Goal: Task Accomplishment & Management: Manage account settings

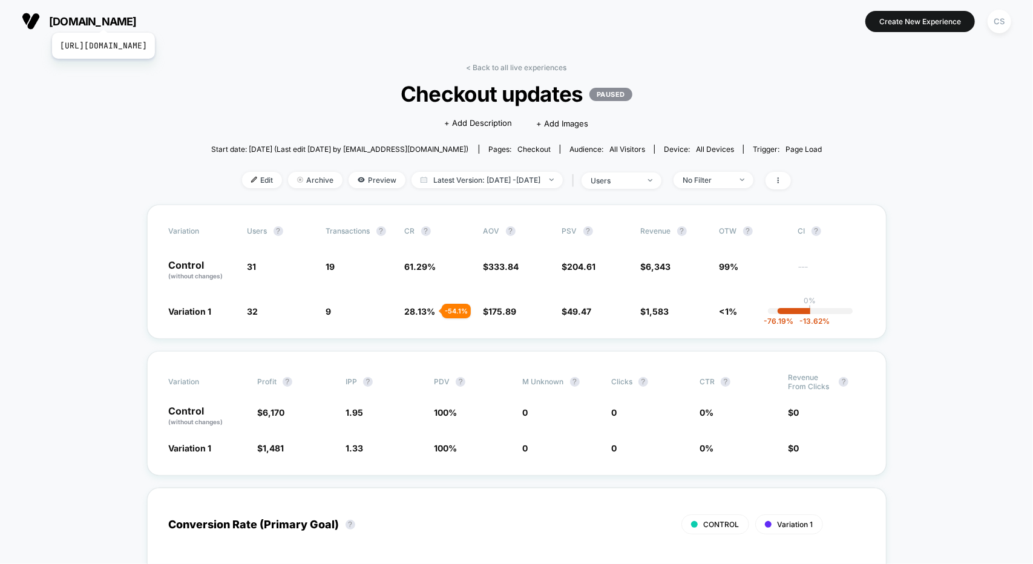
click at [130, 18] on span "[DOMAIN_NAME]" at bounding box center [93, 21] width 88 height 13
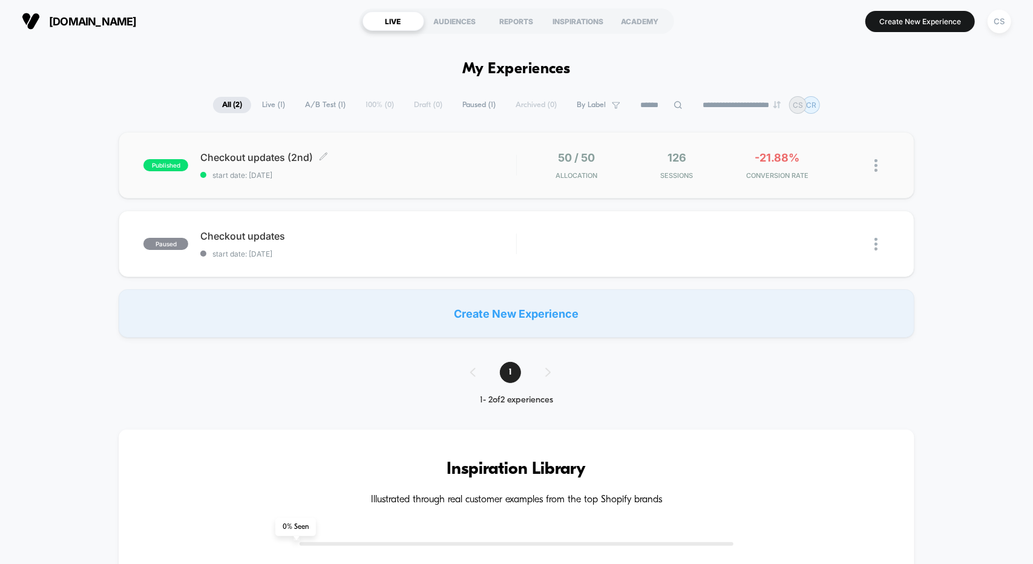
click at [407, 162] on span "Checkout updates (2nd) Click to edit experience details" at bounding box center [357, 157] width 315 height 12
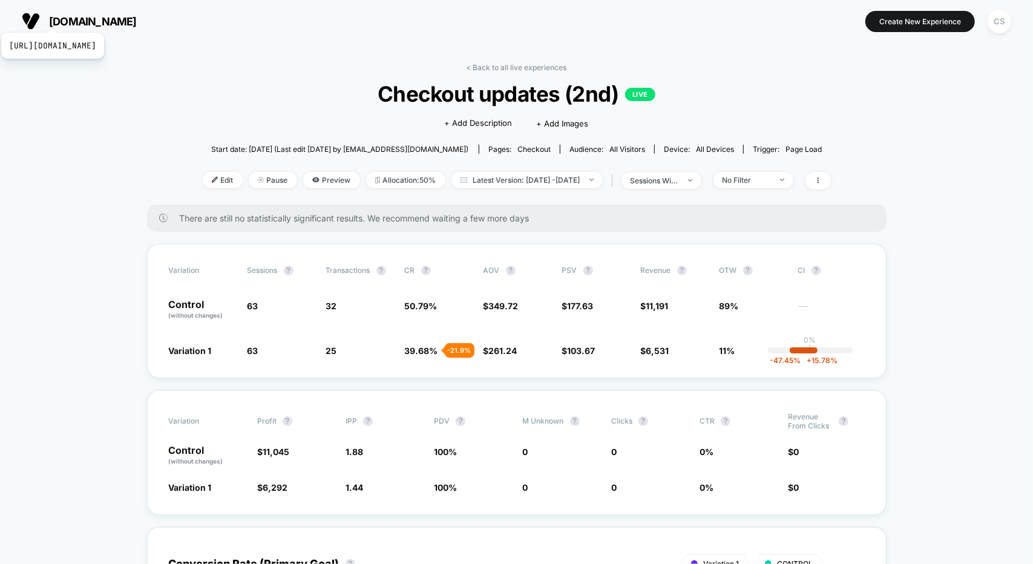
click at [80, 18] on span "[DOMAIN_NAME]" at bounding box center [93, 21] width 88 height 13
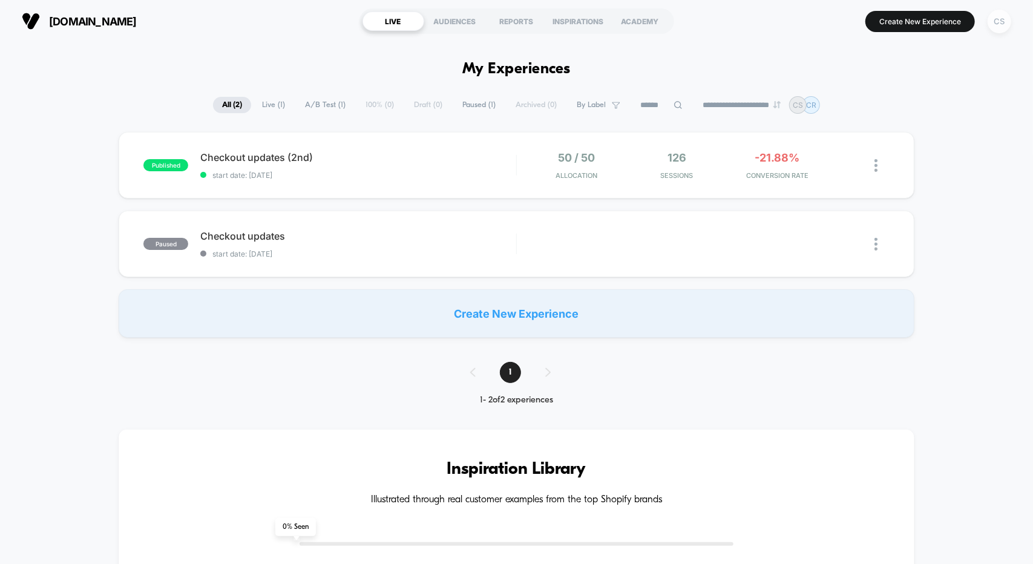
click at [1005, 21] on div "CS" at bounding box center [1000, 22] width 24 height 24
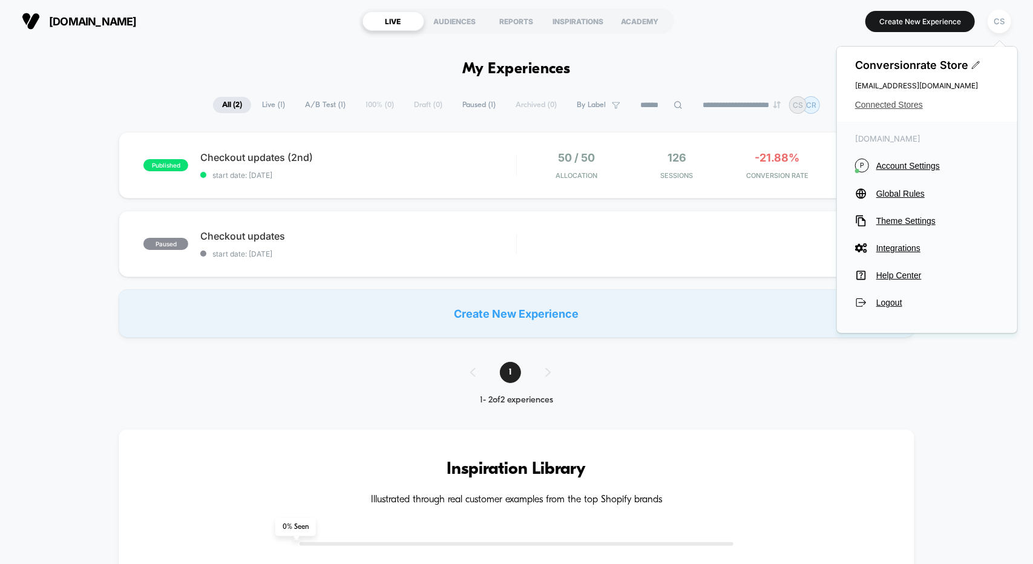
click at [893, 102] on span "Connected Stores" at bounding box center [927, 105] width 144 height 10
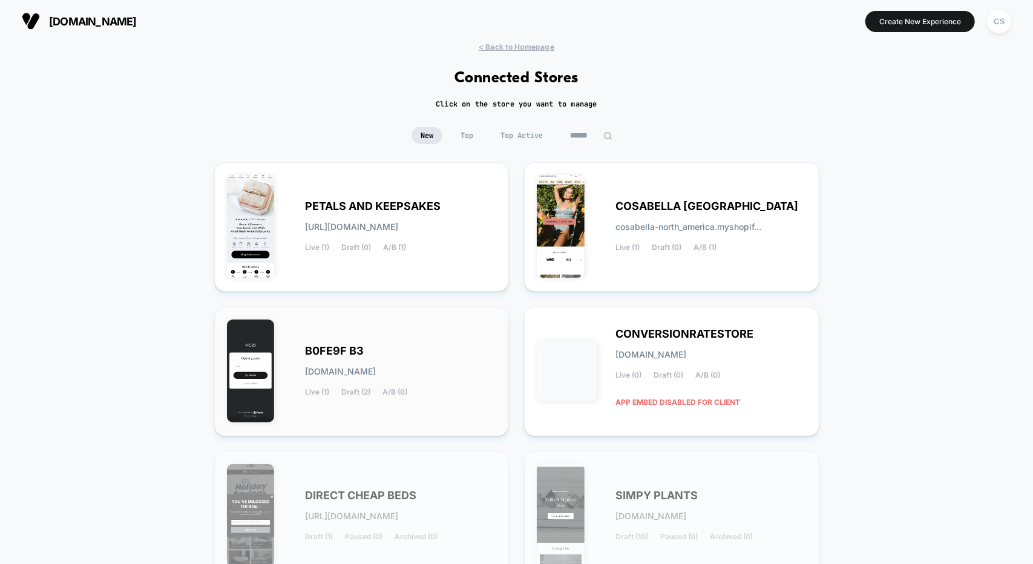
click at [373, 333] on div "B0FE9F B3 [DOMAIN_NAME] Live (1) Draft (2) A/B (0)" at bounding box center [362, 372] width 270 height 104
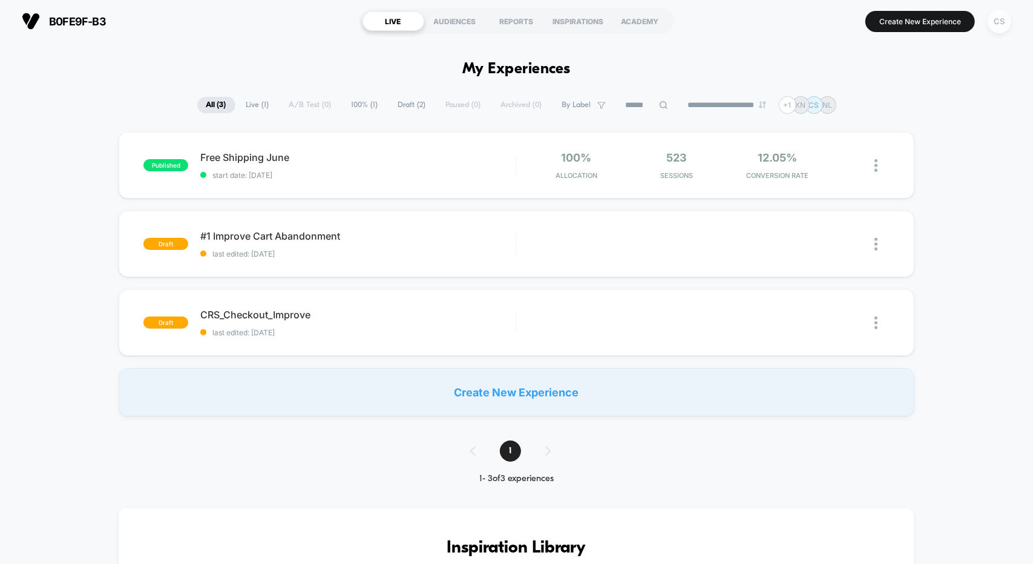
click at [1003, 21] on div "CS" at bounding box center [1000, 22] width 24 height 24
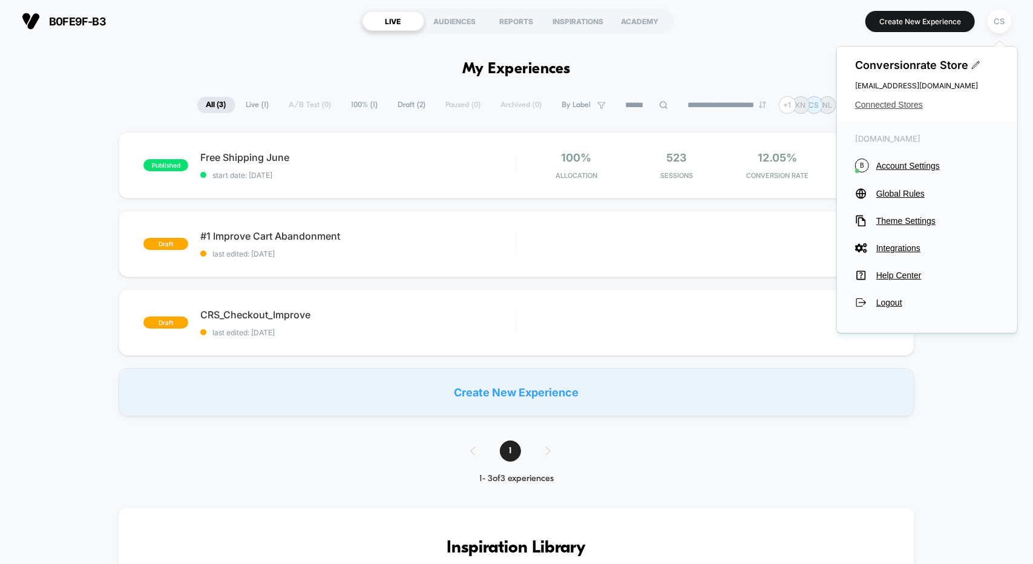
click at [875, 100] on span "Connected Stores" at bounding box center [927, 105] width 144 height 10
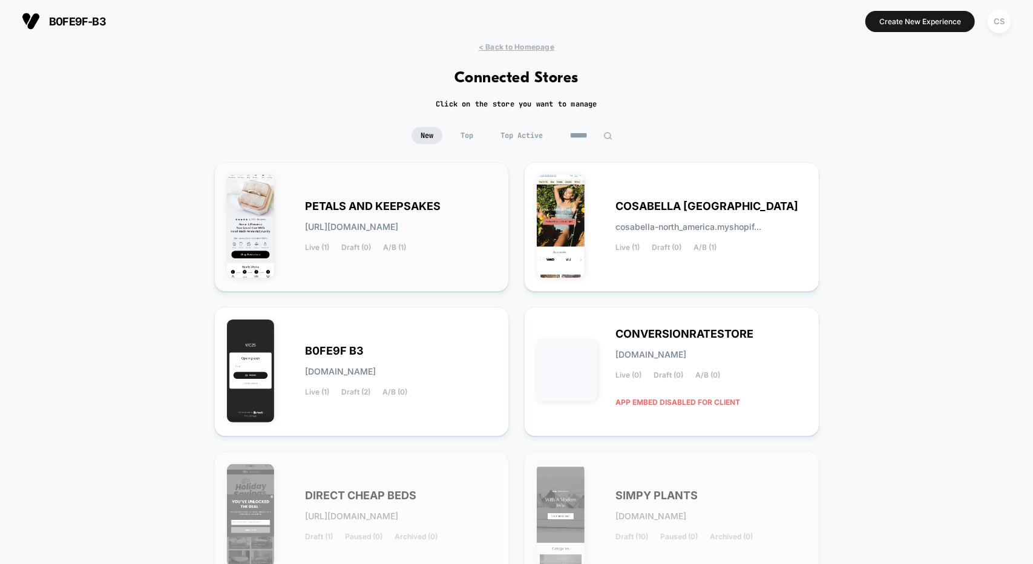
click at [418, 209] on span "PETALS AND KEEPSAKES" at bounding box center [374, 206] width 136 height 8
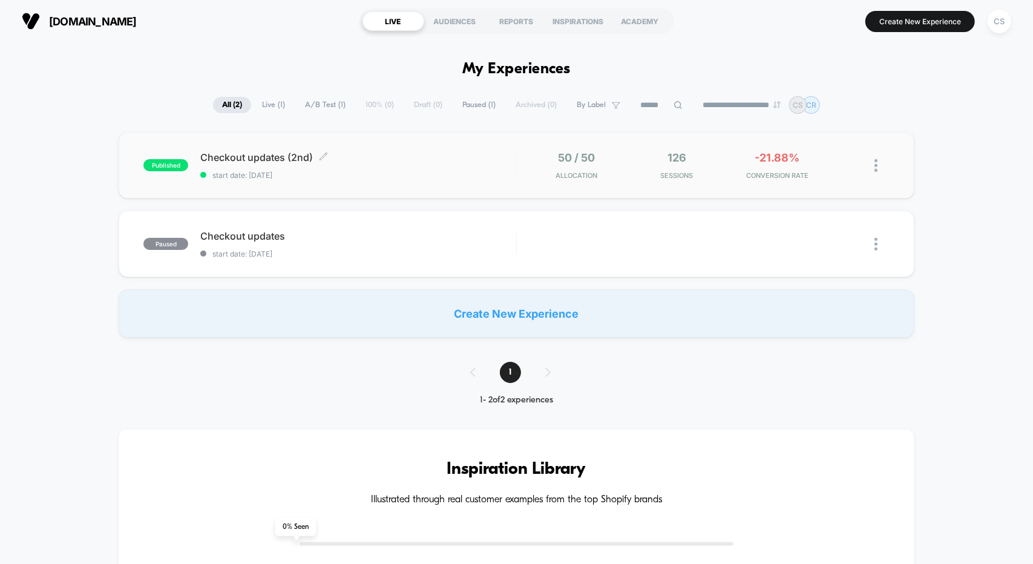
click at [422, 166] on div "Checkout updates (2nd) Click to edit experience details Click to edit experienc…" at bounding box center [357, 165] width 315 height 28
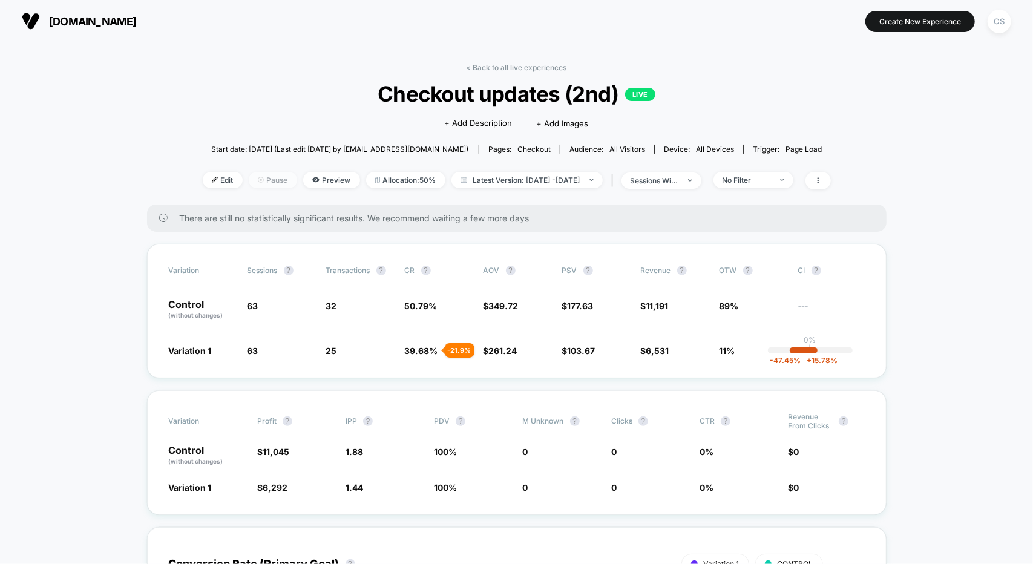
click at [250, 177] on span "Pause" at bounding box center [273, 180] width 48 height 16
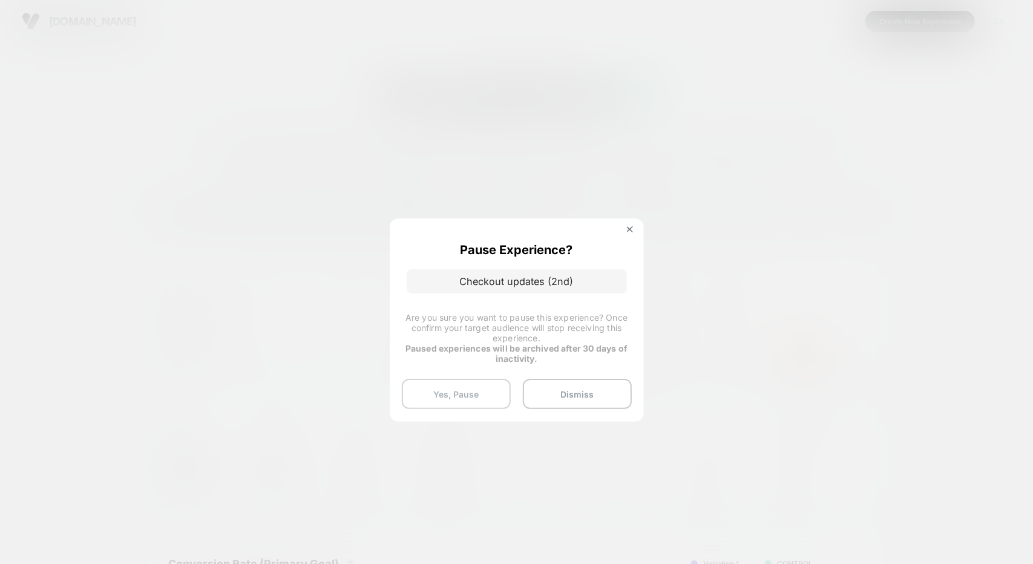
click at [462, 395] on button "Yes, Pause" at bounding box center [456, 394] width 109 height 30
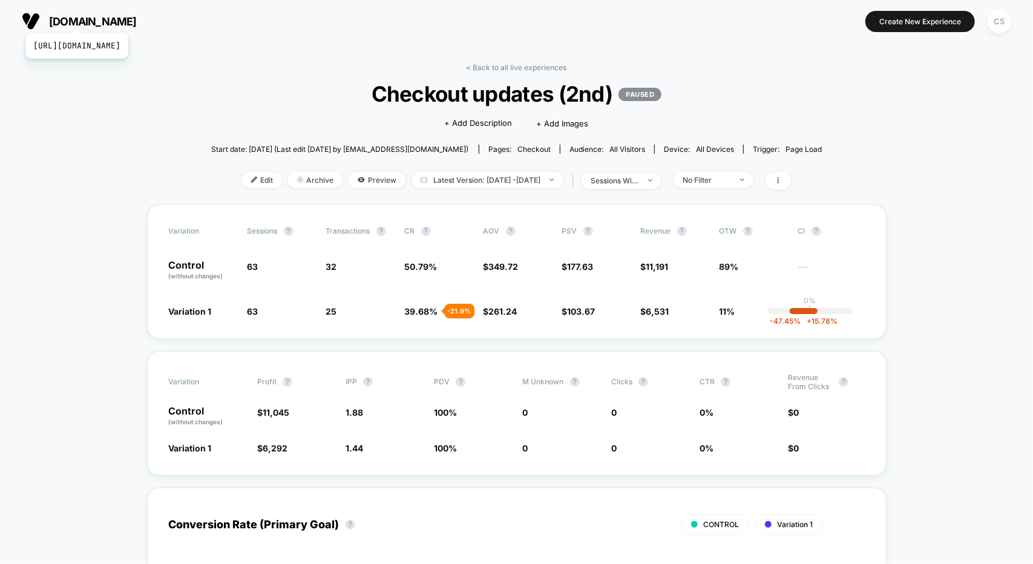
click at [104, 18] on span "[DOMAIN_NAME]" at bounding box center [93, 21] width 88 height 13
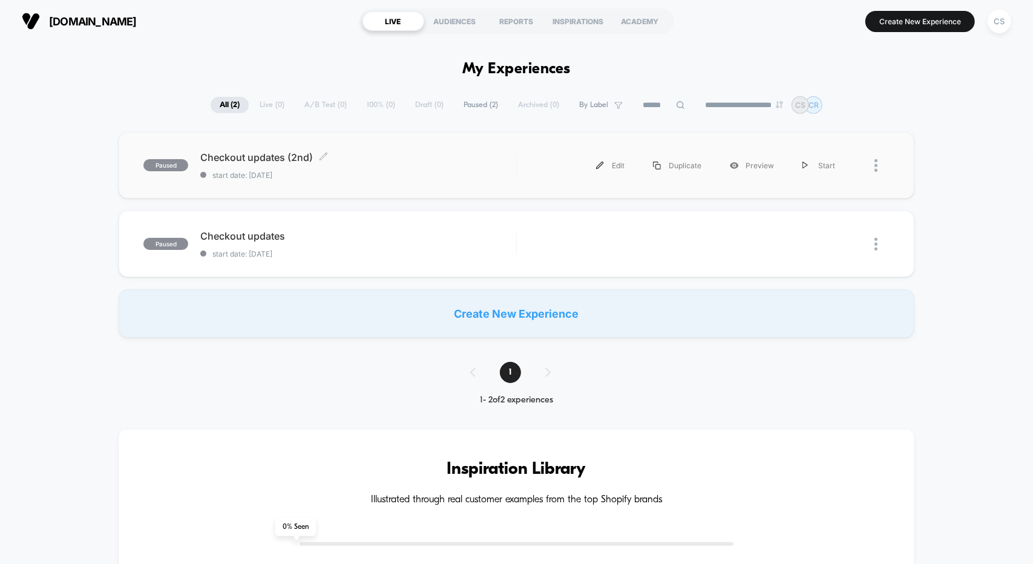
click at [329, 165] on div "Checkout updates (2nd) Click to edit experience details Click to edit experienc…" at bounding box center [357, 165] width 315 height 28
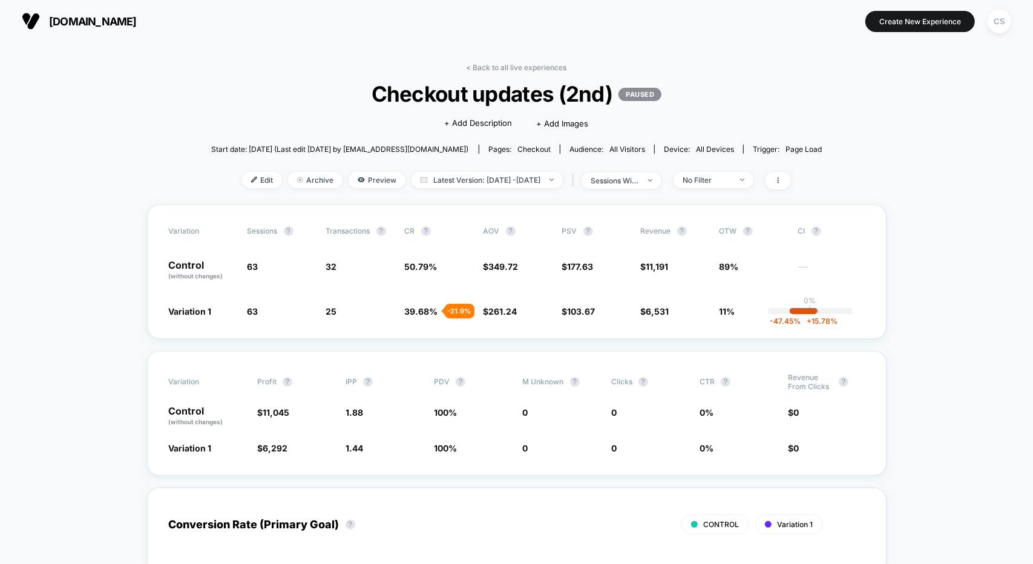
click at [65, 14] on button "[DOMAIN_NAME] [URL][DOMAIN_NAME]" at bounding box center [79, 20] width 122 height 19
